Goal: Transaction & Acquisition: Purchase product/service

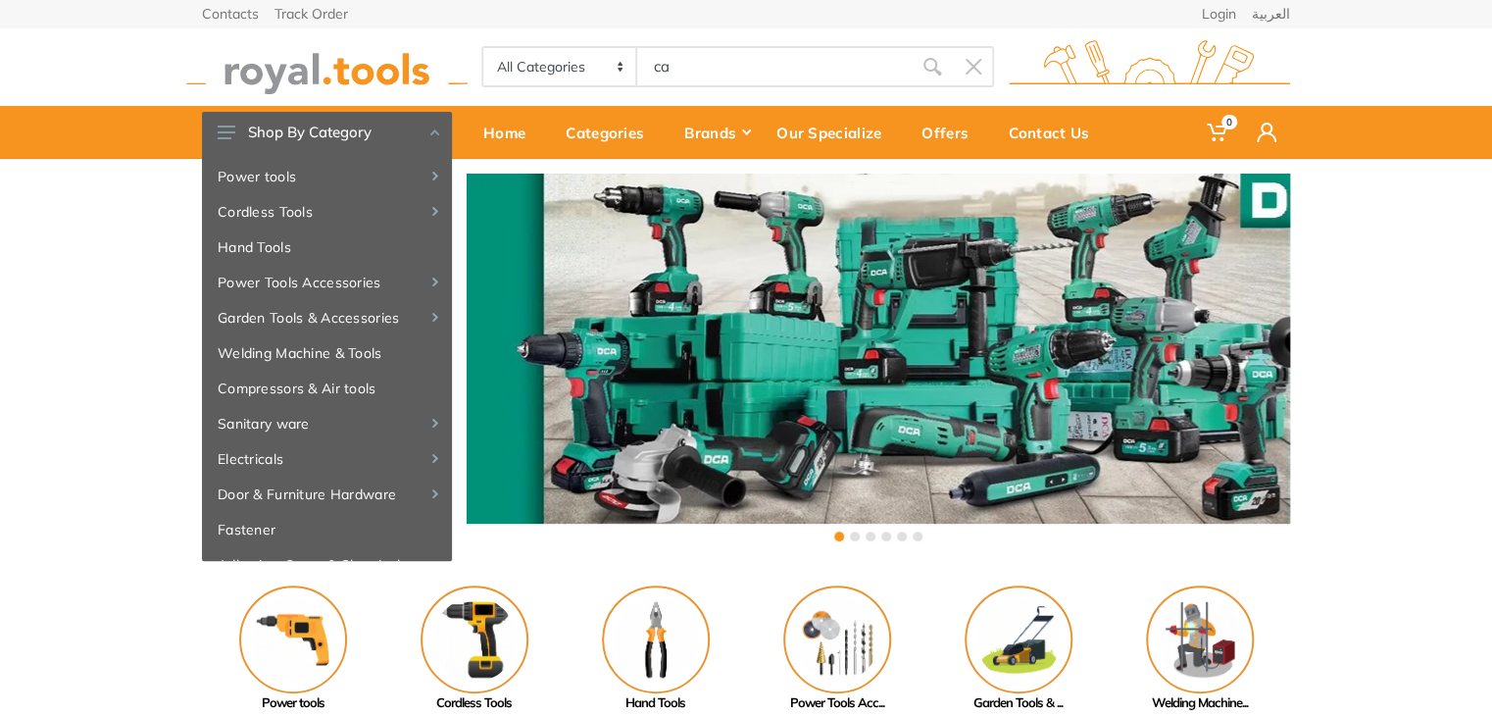
type input "ca"
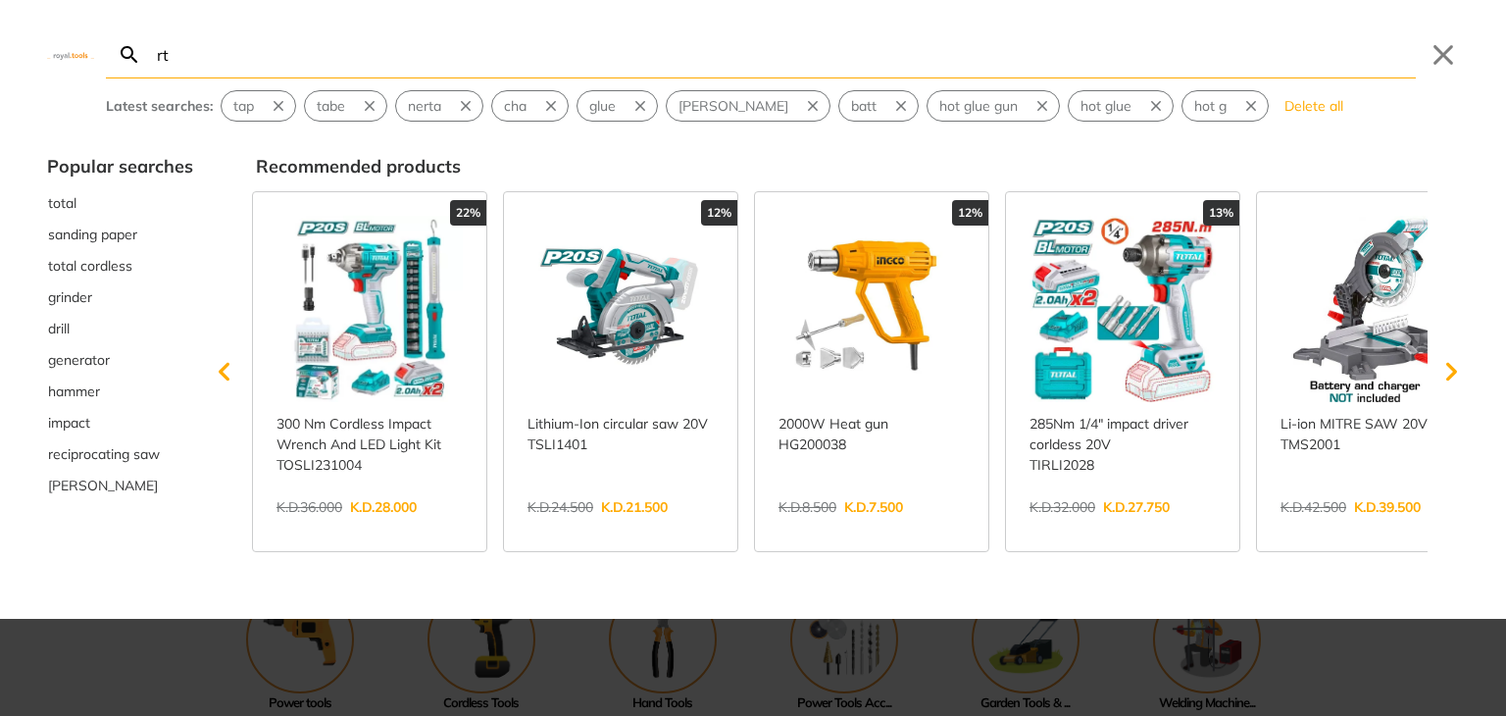
type input "r"
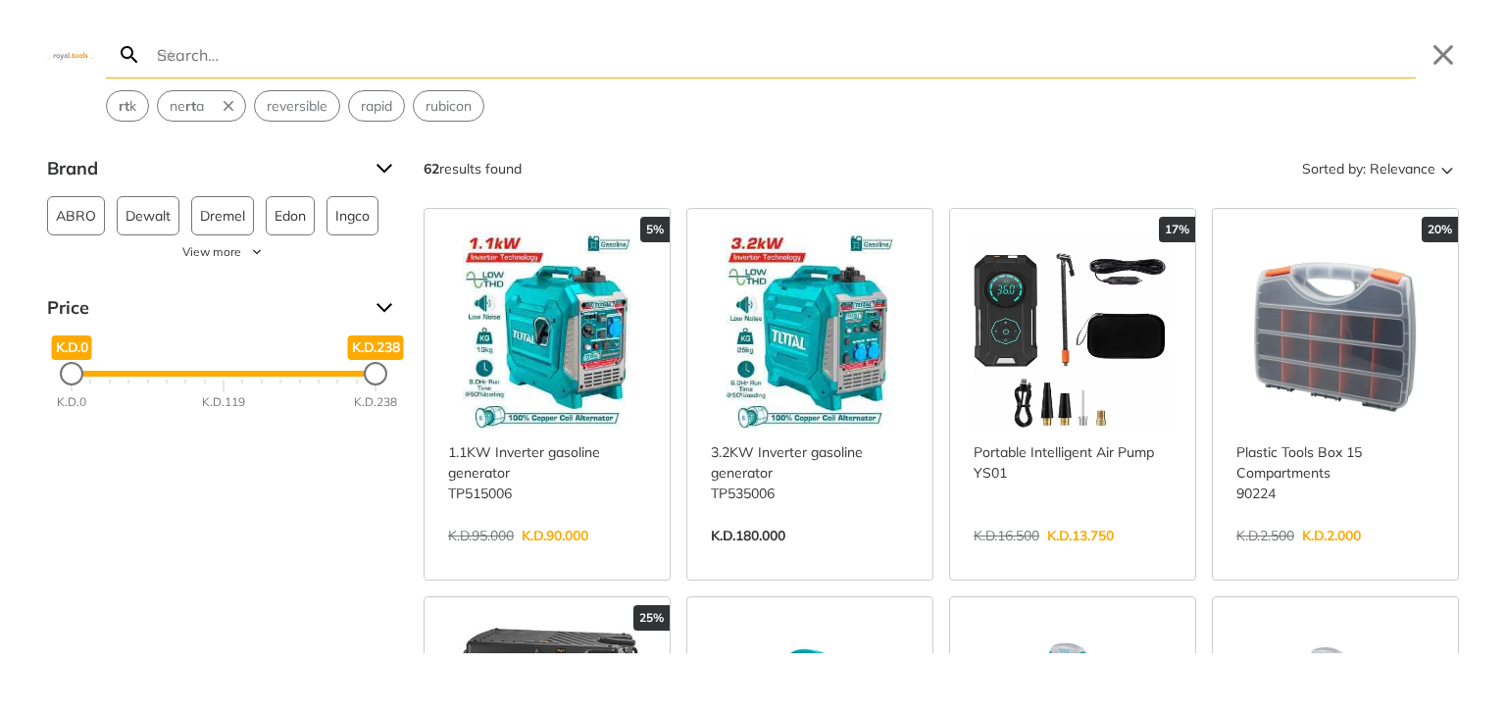
type input "x"
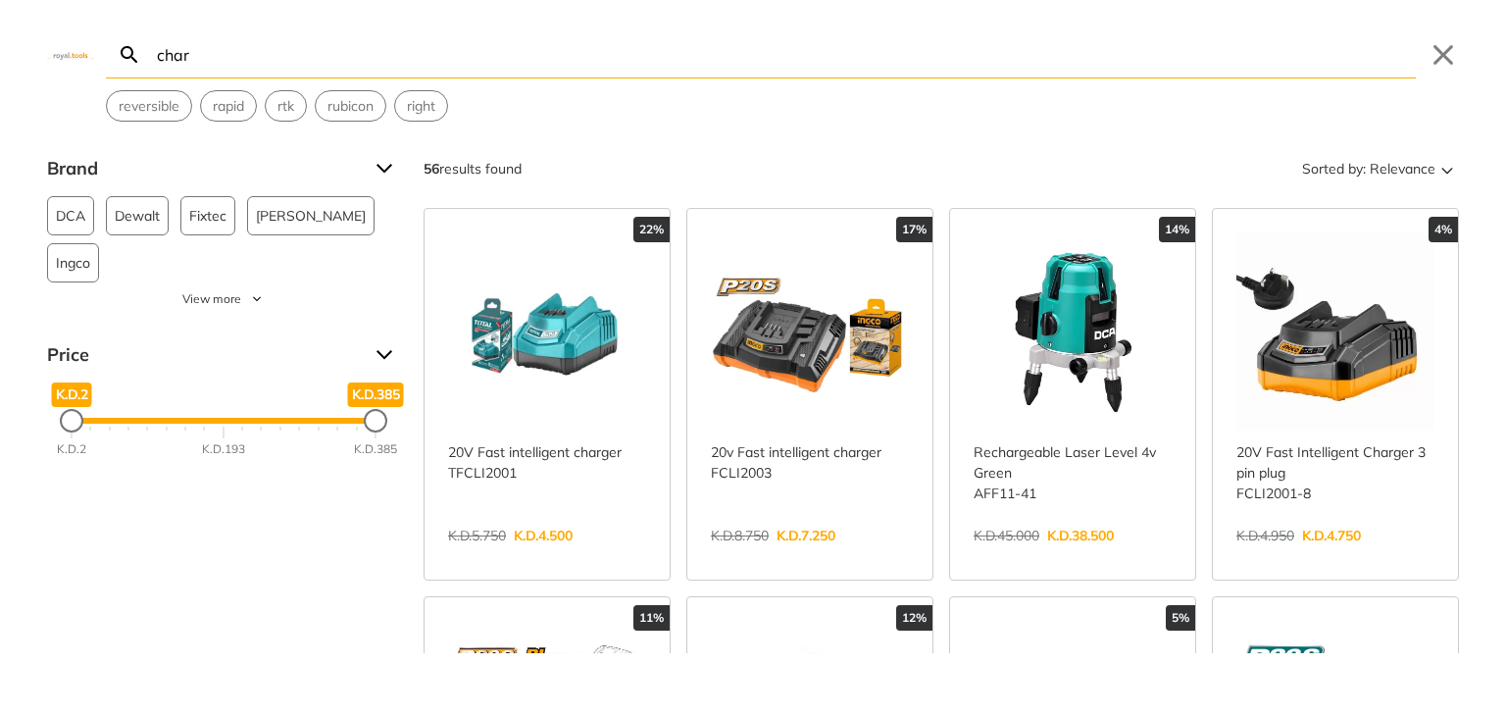
type input "char"
click at [566, 556] on link "View more →" at bounding box center [547, 556] width 198 height 0
